Goal: Task Accomplishment & Management: Manage account settings

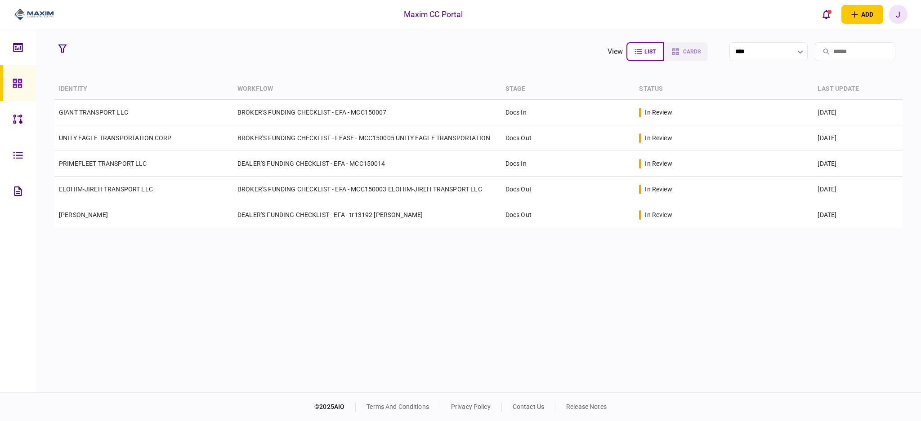
click at [11, 84] on link at bounding box center [18, 83] width 36 height 36
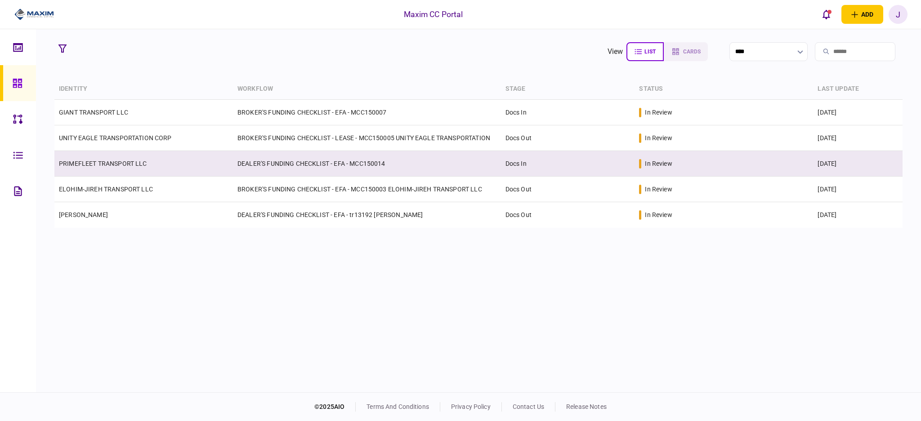
click at [99, 169] on td "PRIMEFLEET TRANSPORT LLC" at bounding box center [143, 164] width 179 height 26
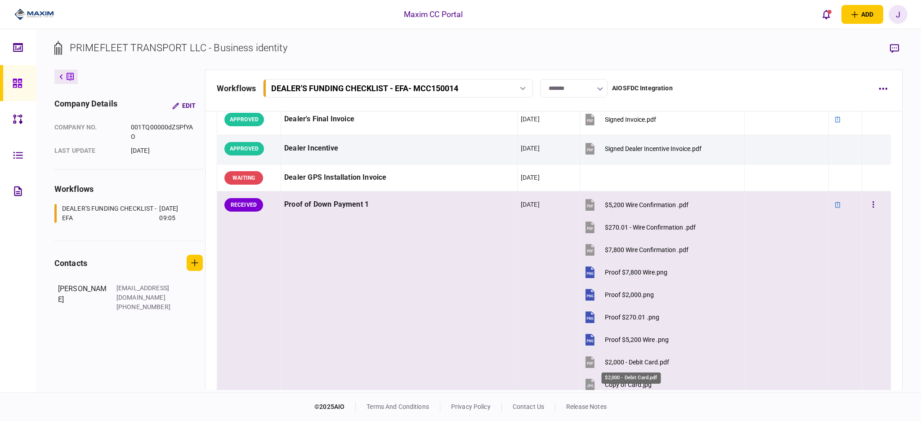
scroll to position [780, 0]
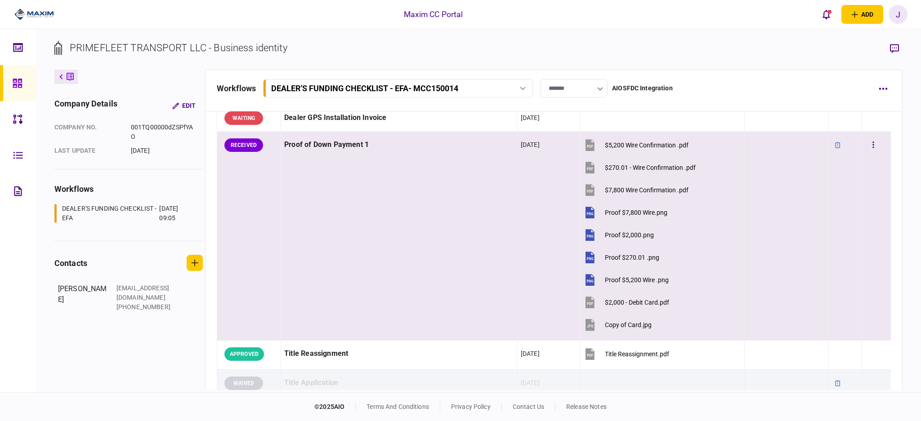
click at [410, 217] on td "Proof of Down Payment 1" at bounding box center [399, 236] width 237 height 209
drag, startPoint x: 416, startPoint y: 254, endPoint x: 106, endPoint y: 53, distance: 369.2
click at [416, 253] on td "Proof of Down Payment 1" at bounding box center [399, 236] width 237 height 209
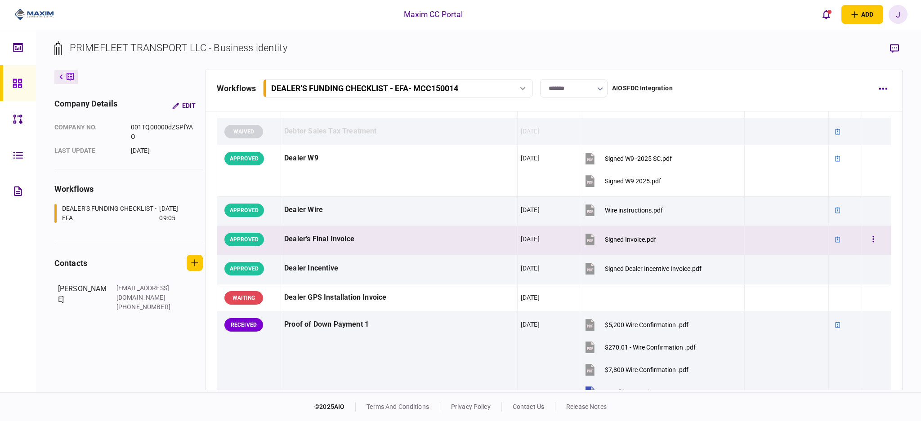
scroll to position [300, 0]
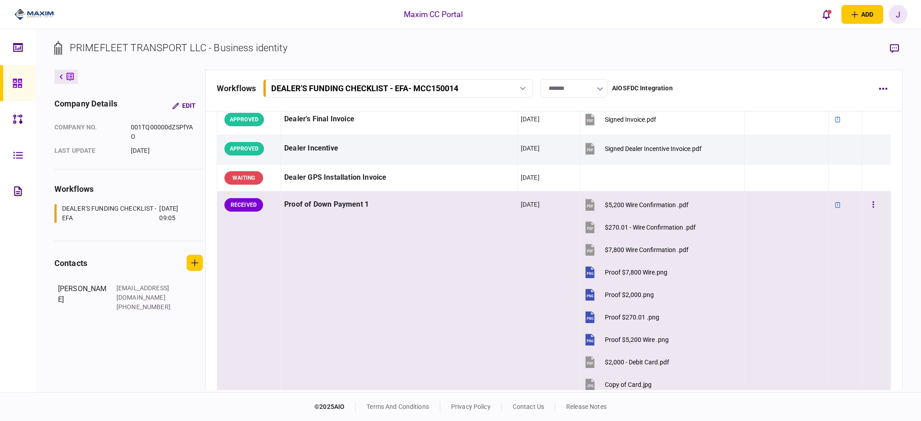
scroll to position [780, 0]
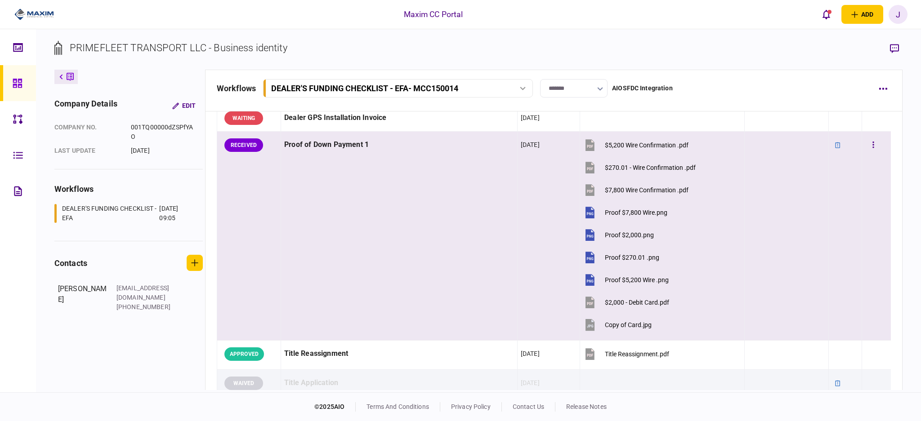
click at [631, 308] on button "$2,000 - Debit Card.pdf" at bounding box center [626, 302] width 86 height 20
click at [612, 327] on div "Copy of Card.jpg" at bounding box center [628, 325] width 47 height 7
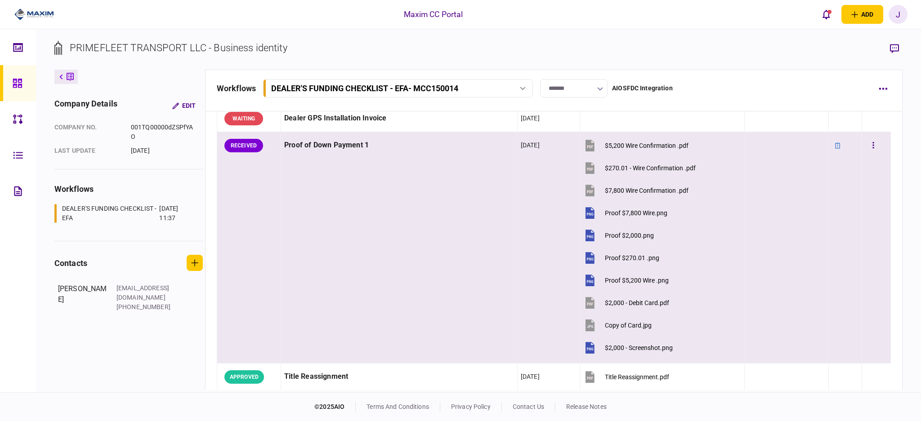
scroll to position [780, 0]
click at [616, 349] on div "$2,000 - Screenshot.png" at bounding box center [639, 347] width 68 height 7
drag, startPoint x: 546, startPoint y: 309, endPoint x: 655, endPoint y: 336, distance: 112.3
click at [655, 336] on tr "RECEIVED Proof of Down Payment 1 20 Aug 2025 $5,200 Wire Confirmation .pdf $270…" at bounding box center [554, 248] width 674 height 232
click at [748, 338] on div at bounding box center [786, 347] width 77 height 20
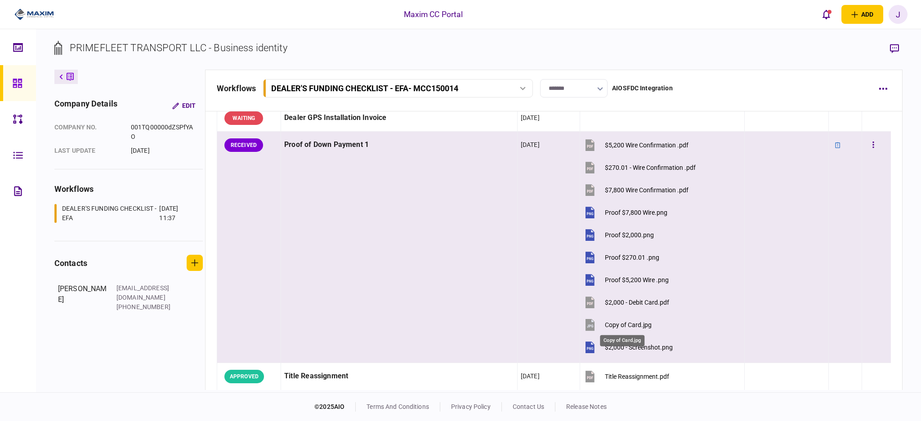
click at [622, 327] on div "Copy of Card.jpg" at bounding box center [628, 325] width 47 height 7
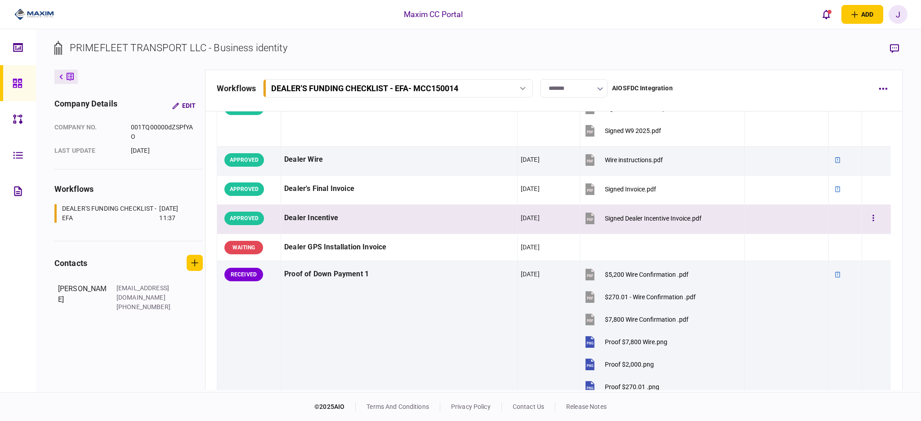
scroll to position [710, 0]
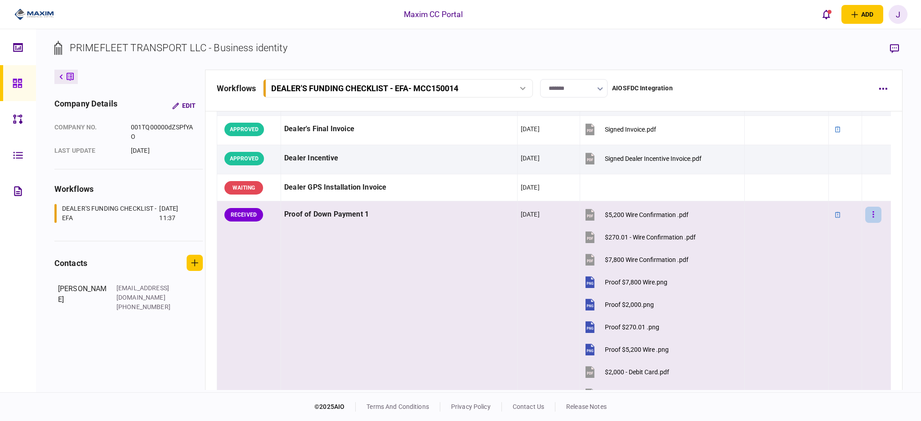
click at [873, 215] on icon "button" at bounding box center [873, 214] width 1 height 6
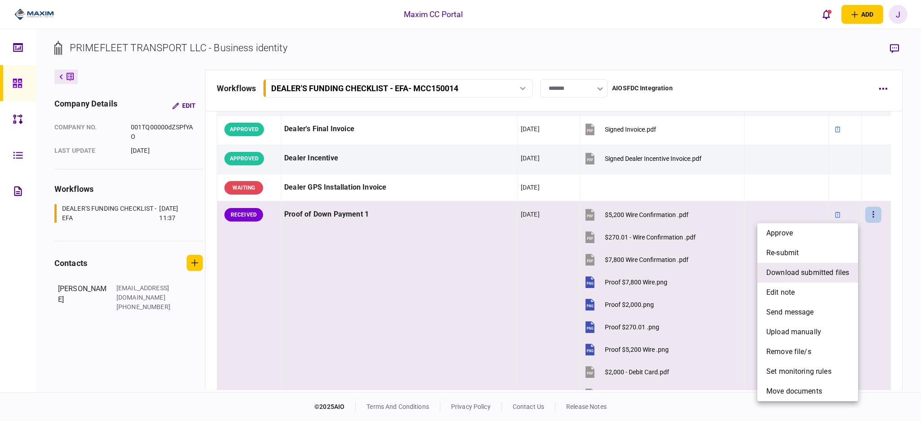
click at [810, 278] on span "download submitted files" at bounding box center [808, 273] width 83 height 11
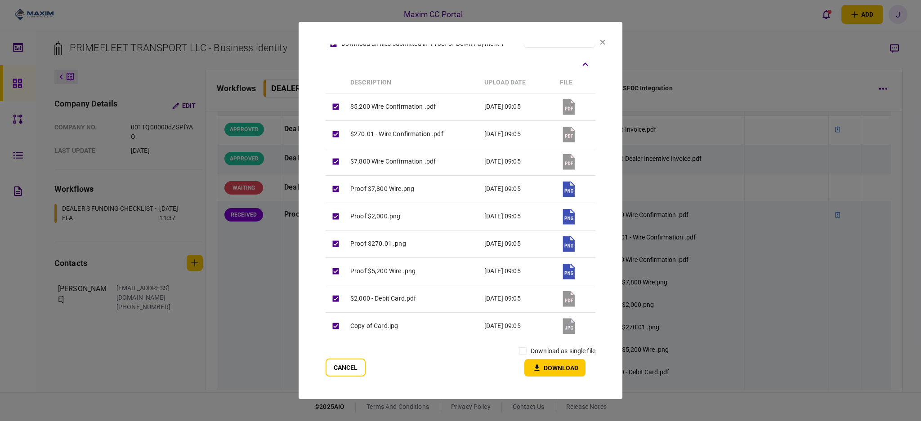
scroll to position [57, 0]
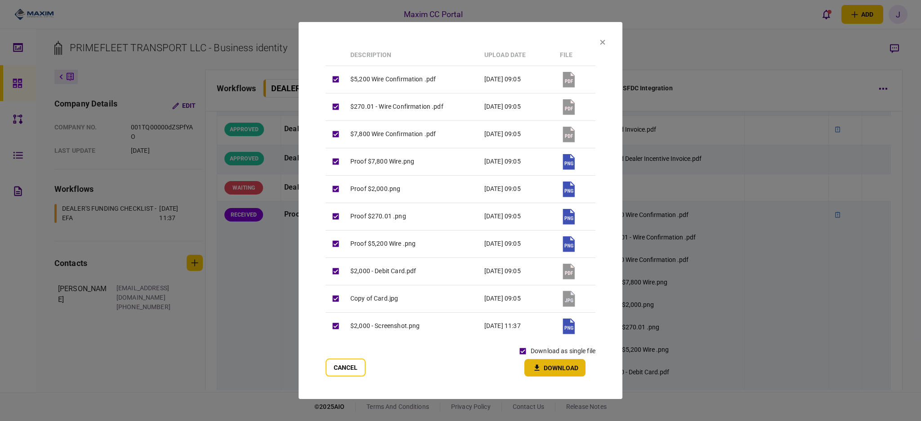
click at [550, 372] on button "Download" at bounding box center [555, 368] width 61 height 18
drag, startPoint x: 351, startPoint y: 368, endPoint x: 357, endPoint y: 359, distance: 11.1
click at [351, 368] on button "Cancel" at bounding box center [346, 368] width 40 height 18
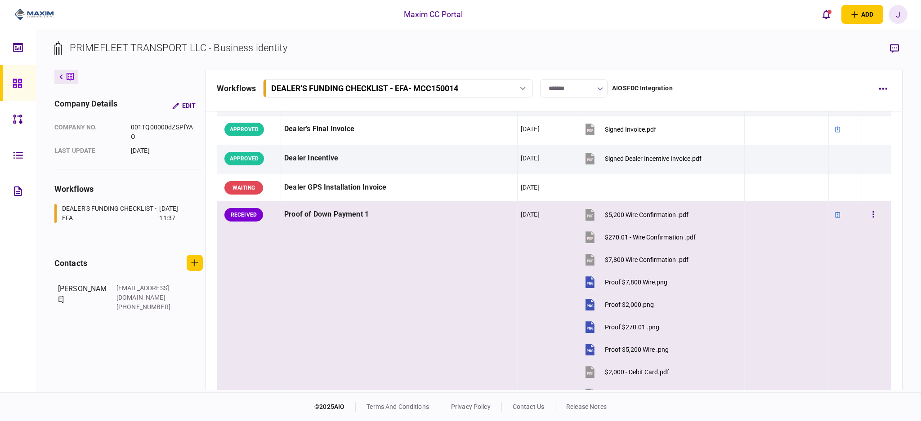
click at [378, 305] on td "Proof of Down Payment 1" at bounding box center [399, 318] width 237 height 232
click at [871, 216] on button "button" at bounding box center [873, 215] width 16 height 16
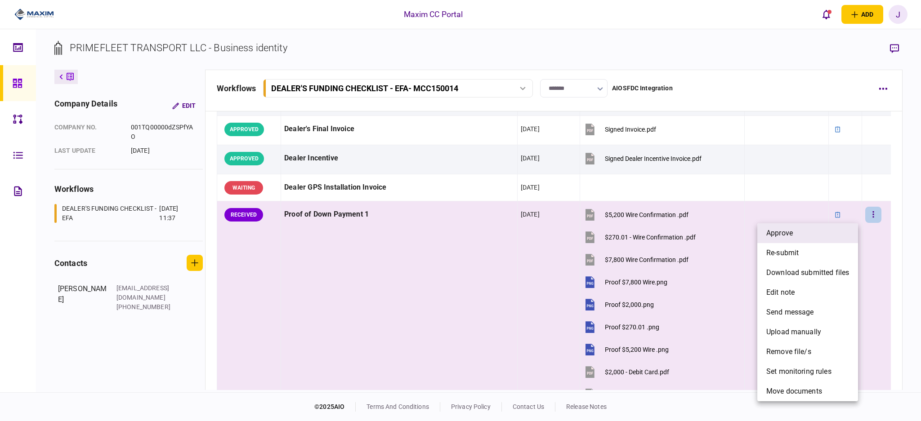
click at [795, 228] on li "approve" at bounding box center [808, 234] width 101 height 20
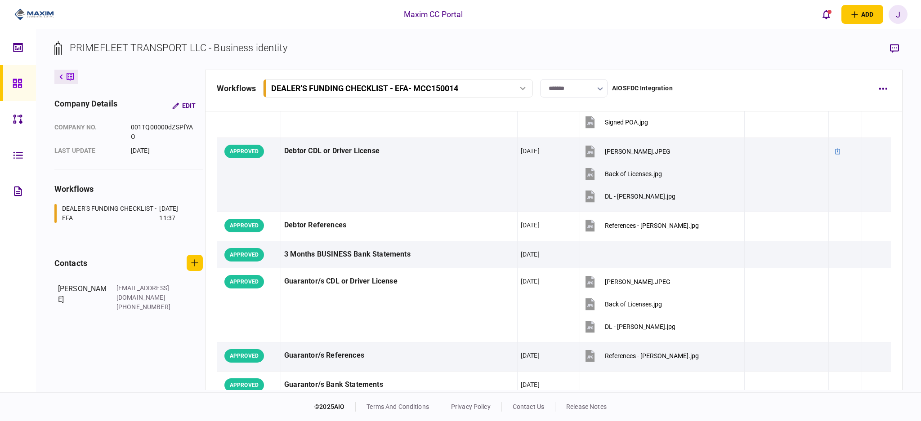
scroll to position [0, 0]
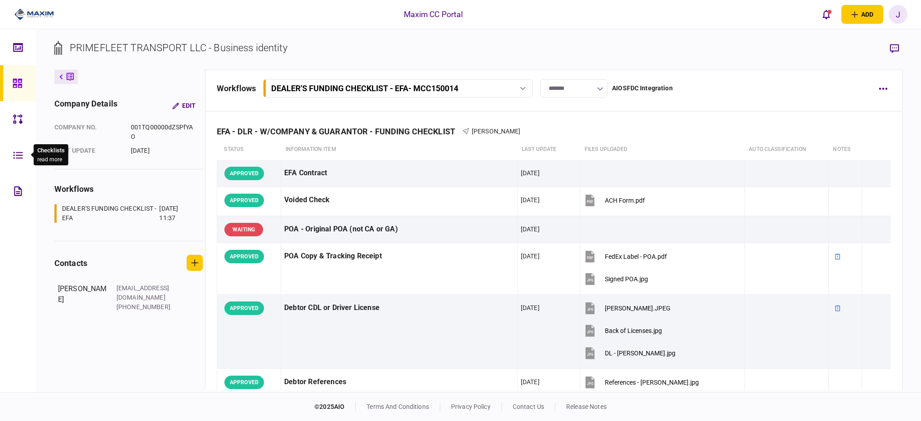
click at [17, 153] on icon at bounding box center [18, 155] width 10 height 10
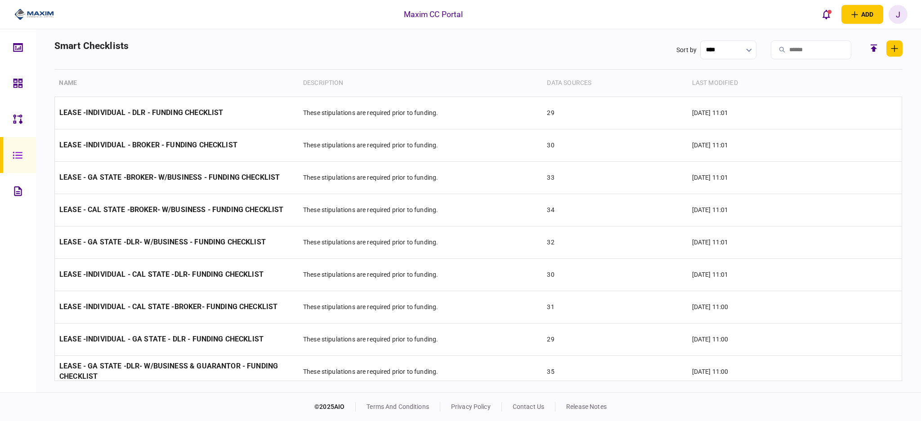
click at [899, 13] on div "J" at bounding box center [898, 14] width 19 height 19
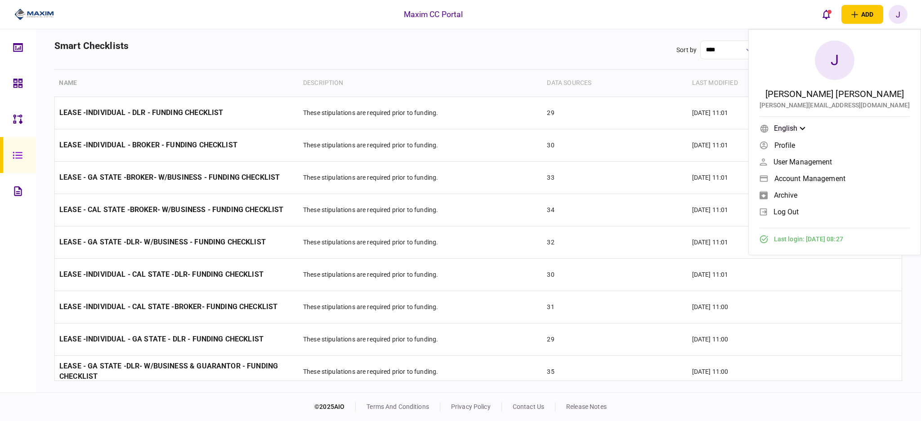
click at [846, 179] on span "Account management" at bounding box center [810, 179] width 71 height 8
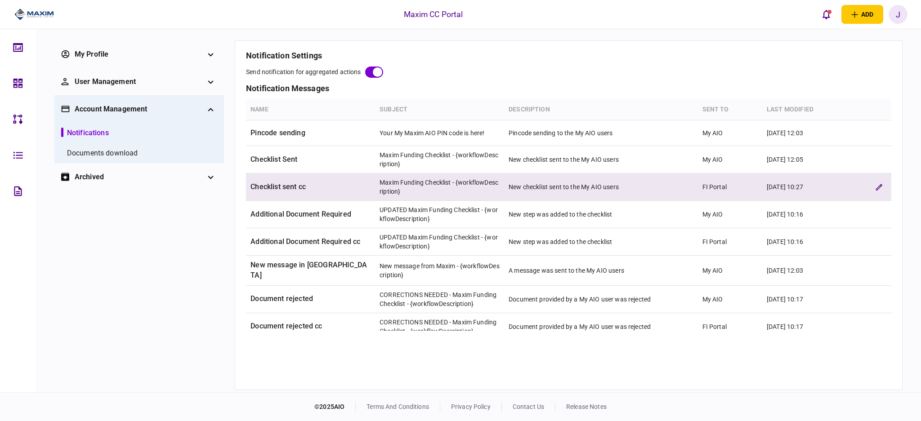
click at [292, 186] on td "Checklist sent cc" at bounding box center [310, 187] width 129 height 27
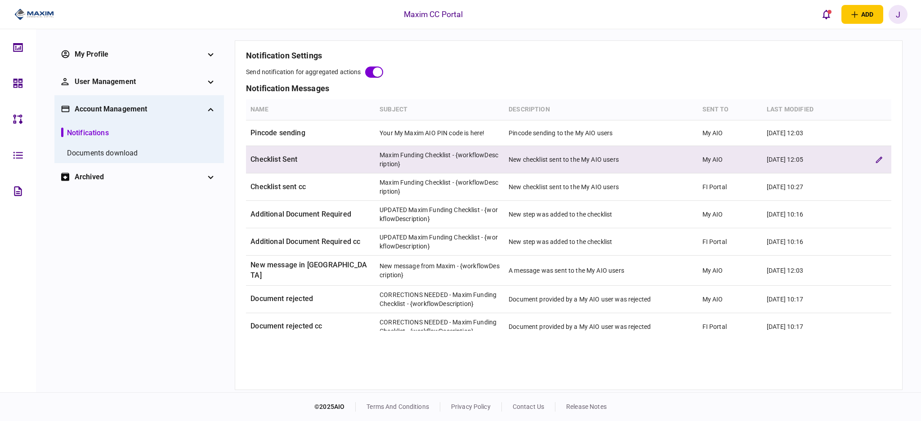
click at [274, 161] on td "Checklist Sent" at bounding box center [310, 159] width 129 height 27
click at [446, 164] on td "Maxim Funding Checklist - {workflowDescription}" at bounding box center [439, 159] width 129 height 27
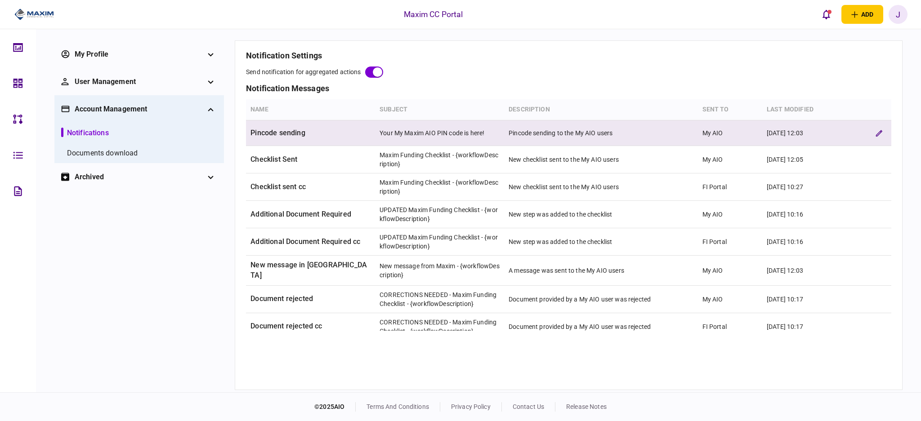
click at [454, 131] on td "Your My Maxim AIO PIN code is here!" at bounding box center [439, 134] width 129 height 26
click at [433, 133] on td "Your My Maxim AIO PIN code is here!" at bounding box center [439, 134] width 129 height 26
click at [396, 134] on td "Your My Maxim AIO PIN code is here!" at bounding box center [439, 134] width 129 height 26
click at [876, 133] on icon "edit verification rule" at bounding box center [879, 133] width 7 height 7
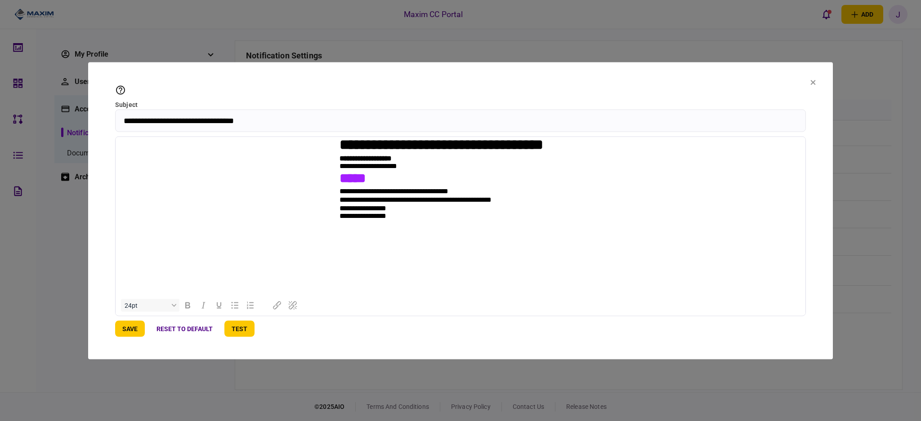
click at [393, 143] on p "**********" at bounding box center [461, 146] width 242 height 18
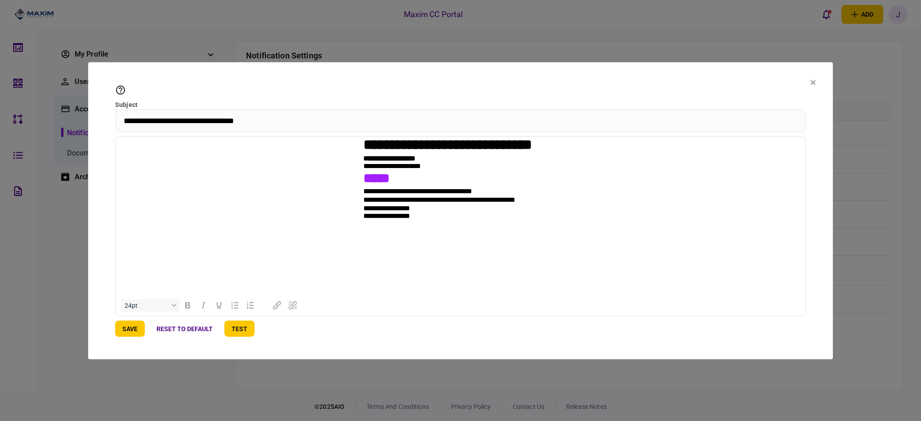
click at [416, 143] on p "**********" at bounding box center [460, 146] width 194 height 18
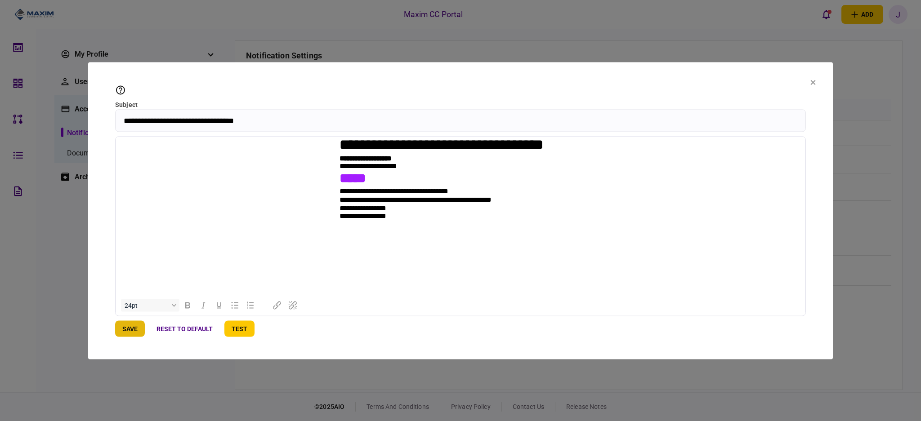
click at [137, 326] on button "save" at bounding box center [130, 329] width 30 height 16
click at [127, 329] on button "save" at bounding box center [130, 329] width 30 height 16
click at [816, 82] on icon at bounding box center [813, 82] width 5 height 5
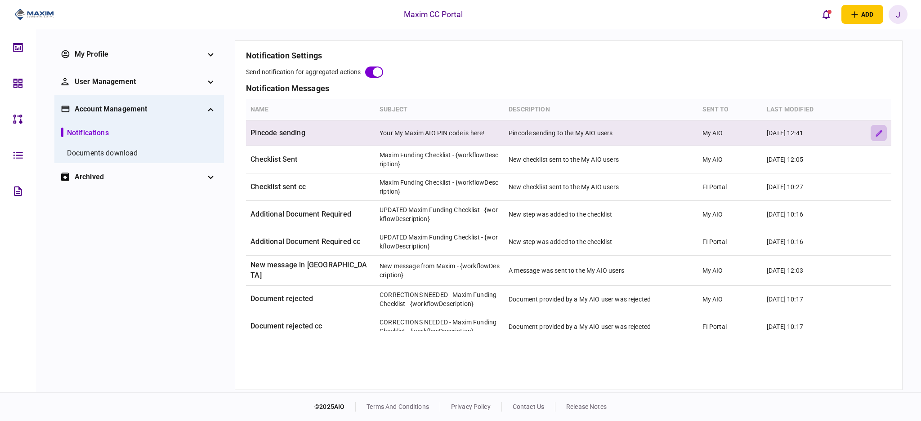
click at [878, 135] on icon "edit verification rule" at bounding box center [879, 133] width 7 height 7
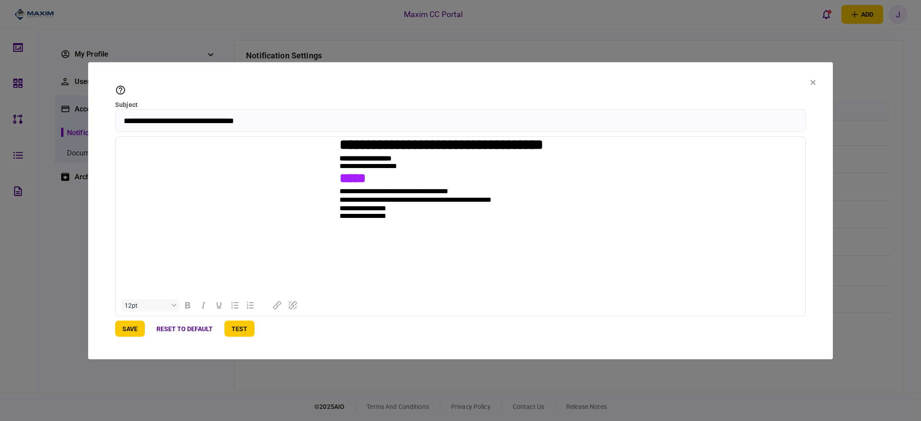
click at [814, 84] on icon at bounding box center [813, 82] width 5 height 5
